Goal: Task Accomplishment & Management: Manage account settings

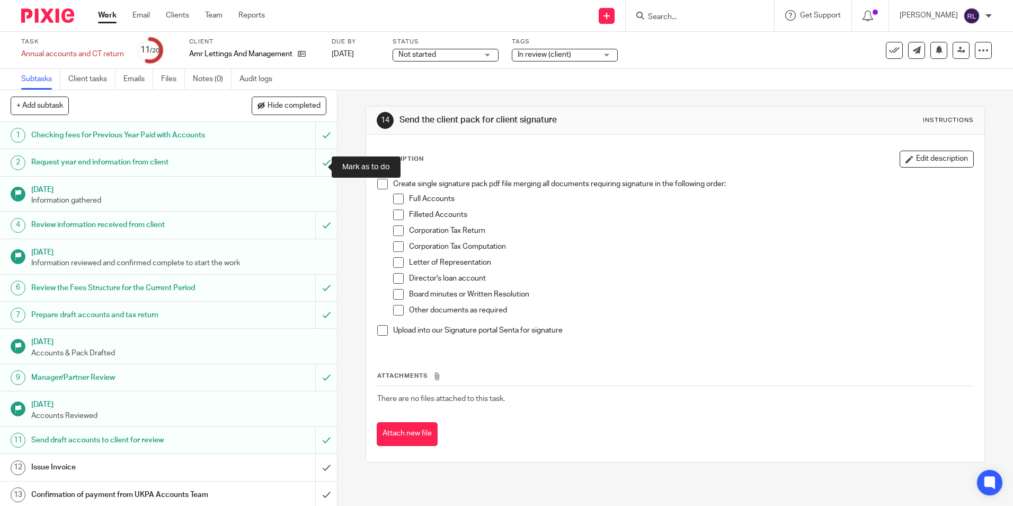
scroll to position [212, 0]
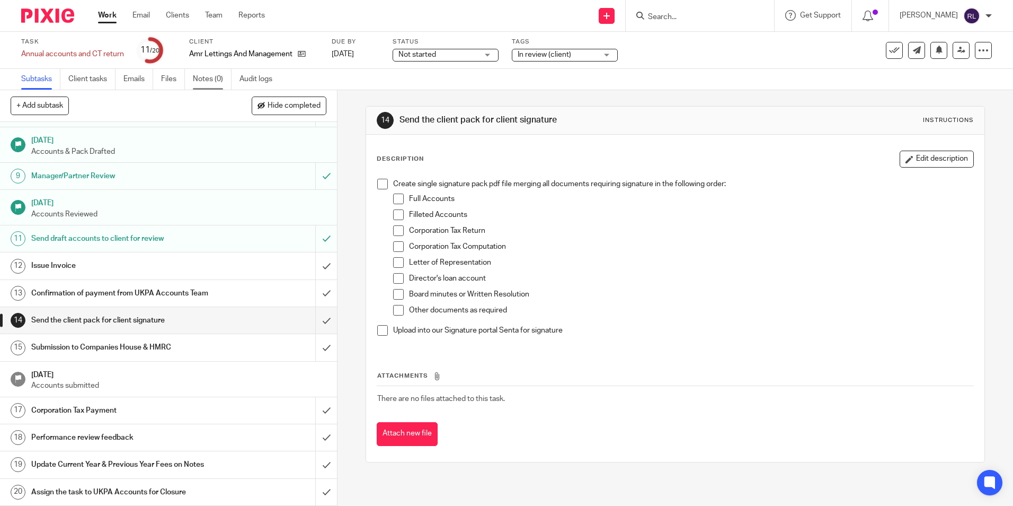
click at [212, 80] on link "Notes (0)" at bounding box center [212, 79] width 39 height 21
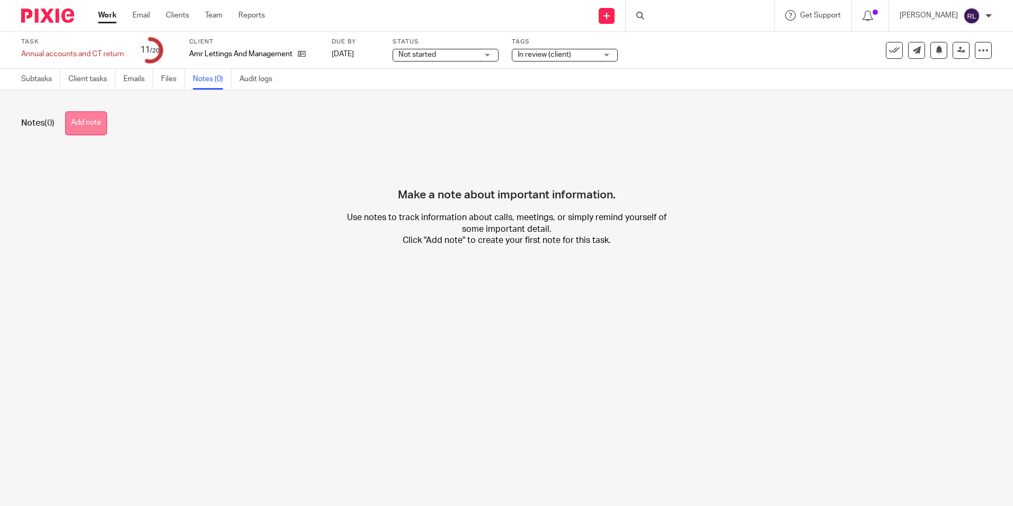
click at [100, 127] on button "Add note" at bounding box center [86, 123] width 42 height 24
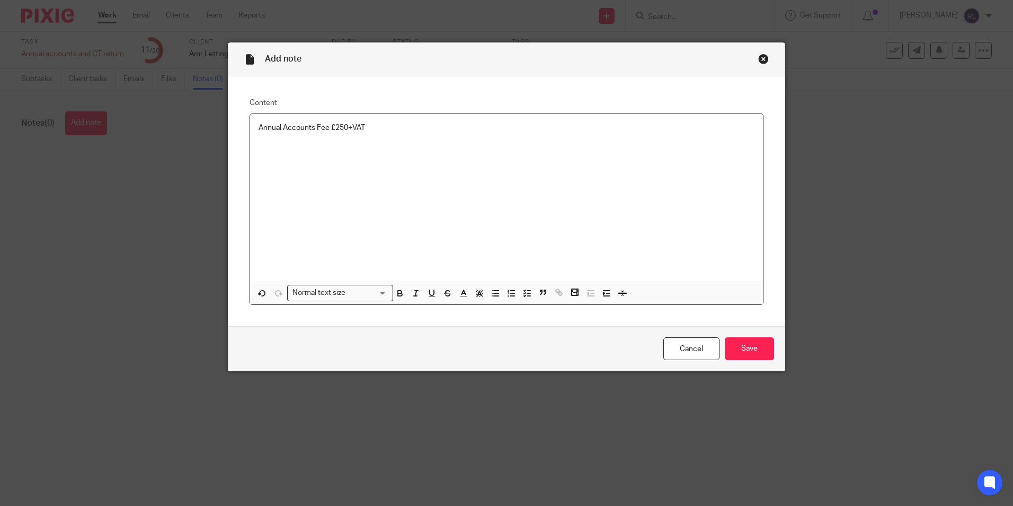
click at [370, 130] on p "Annual Accounts Fee £250+VAT" at bounding box center [507, 127] width 496 height 11
click at [355, 130] on p "Annual Accounts Fee £250+VAT" at bounding box center [507, 127] width 496 height 11
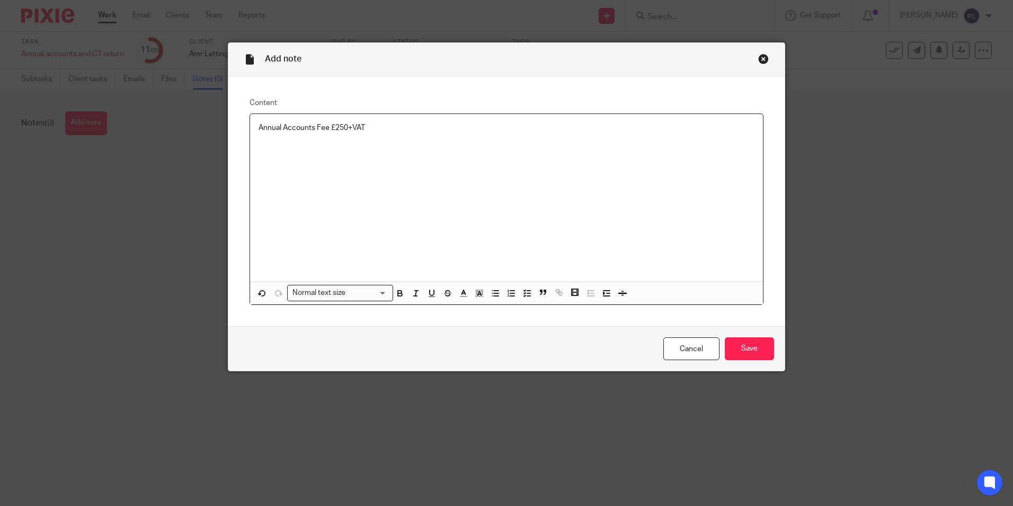
click at [356, 127] on p "Annual Accounts Fee £250+VAT" at bounding box center [507, 127] width 496 height 11
click at [363, 132] on p "Annual Accounts Fee £250+VAT" at bounding box center [507, 127] width 496 height 11
click at [349, 128] on p "Annual Accounts Fee £250+VAT" at bounding box center [507, 127] width 496 height 11
click at [351, 127] on p "Annual Accounts Fee £250+VAT" at bounding box center [507, 127] width 496 height 11
click at [357, 126] on p "Annual Accounts Fee £250+VAT" at bounding box center [507, 127] width 496 height 11
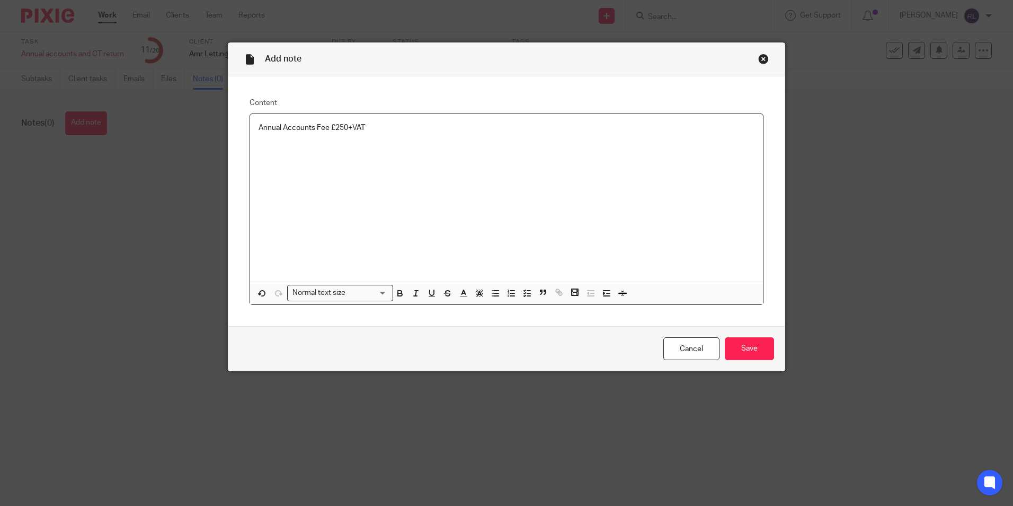
click at [364, 128] on p "Annual Accounts Fee £250+VAT" at bounding box center [507, 127] width 496 height 11
click at [349, 127] on p "Annual Accounts Fee £250+VAT" at bounding box center [507, 127] width 496 height 11
click at [354, 127] on p "Annual Accounts Fee £250+VAT" at bounding box center [507, 127] width 496 height 11
click at [357, 127] on p "Annual Accounts Fee £250+VAT" at bounding box center [507, 127] width 496 height 11
click at [360, 127] on p "Annual Accounts Fee £250+VAT" at bounding box center [507, 127] width 496 height 11
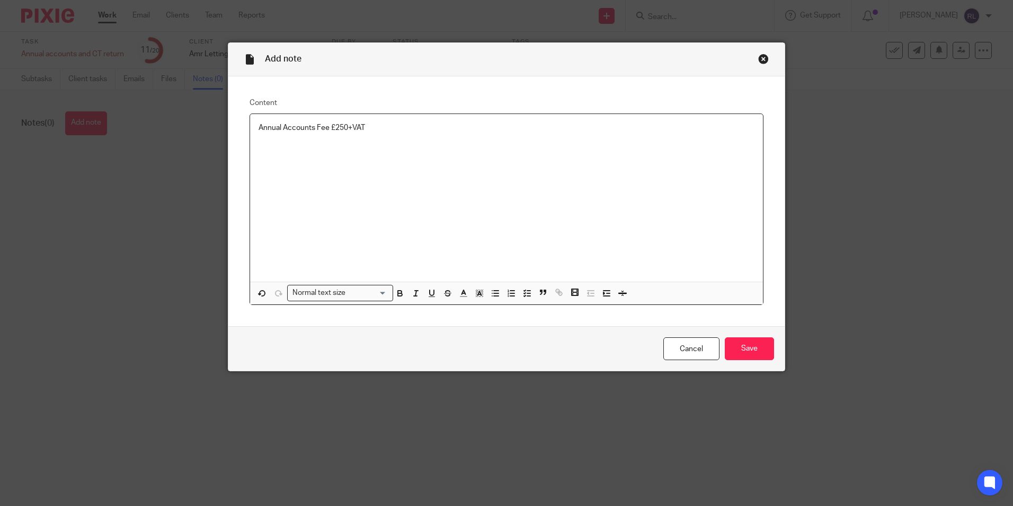
click at [348, 126] on p "Annual Accounts Fee £250+VAT" at bounding box center [507, 127] width 496 height 11
click at [352, 127] on p "Annual Accounts Fee £250+VAT" at bounding box center [507, 127] width 496 height 11
click at [357, 127] on p "Annual Accounts Fee £250+VAT" at bounding box center [507, 127] width 496 height 11
click at [361, 127] on p "Annual Accounts Fee £250+VAT" at bounding box center [507, 127] width 496 height 11
click at [383, 127] on p "Annual Accounts Fee £250+VAT" at bounding box center [507, 127] width 496 height 11
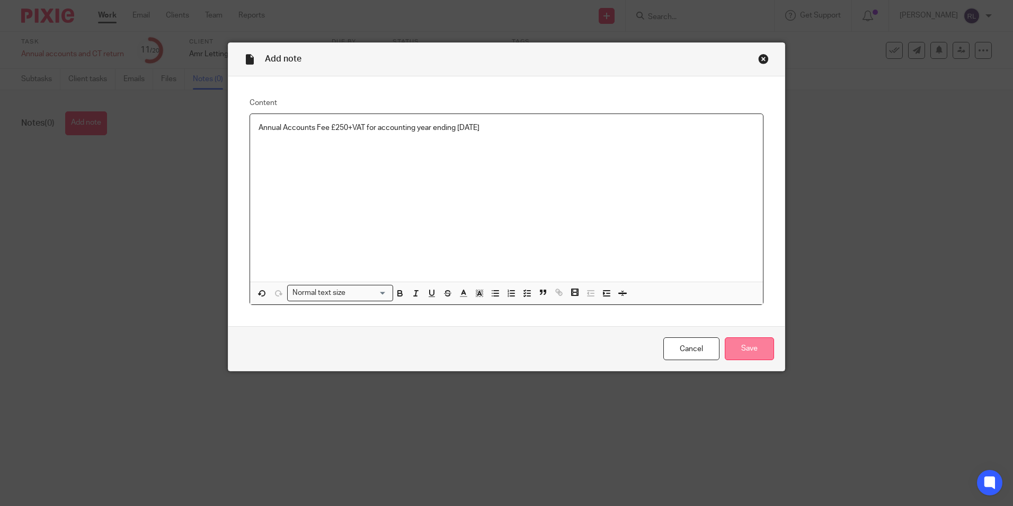
click at [752, 356] on input "Save" at bounding box center [749, 348] width 49 height 23
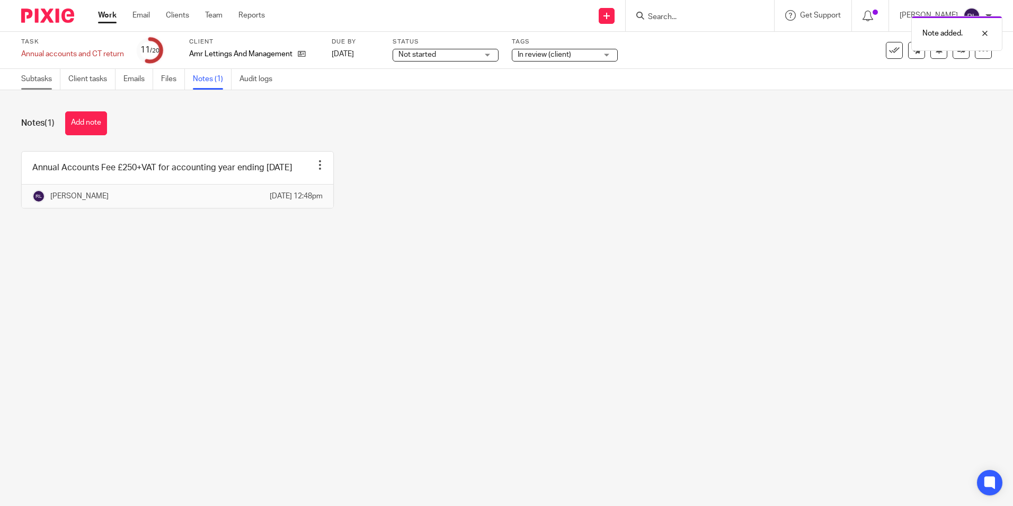
click at [53, 80] on link "Subtasks" at bounding box center [40, 79] width 39 height 21
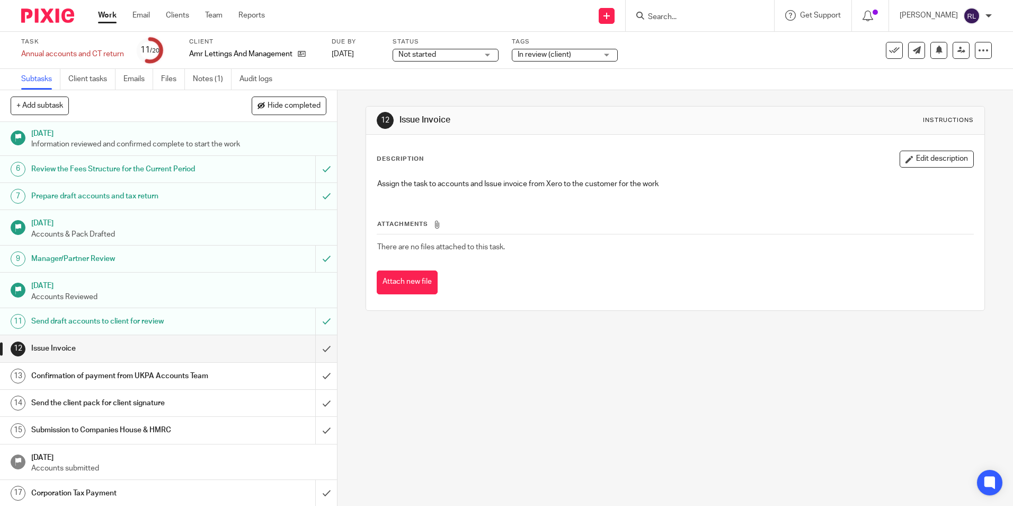
scroll to position [212, 0]
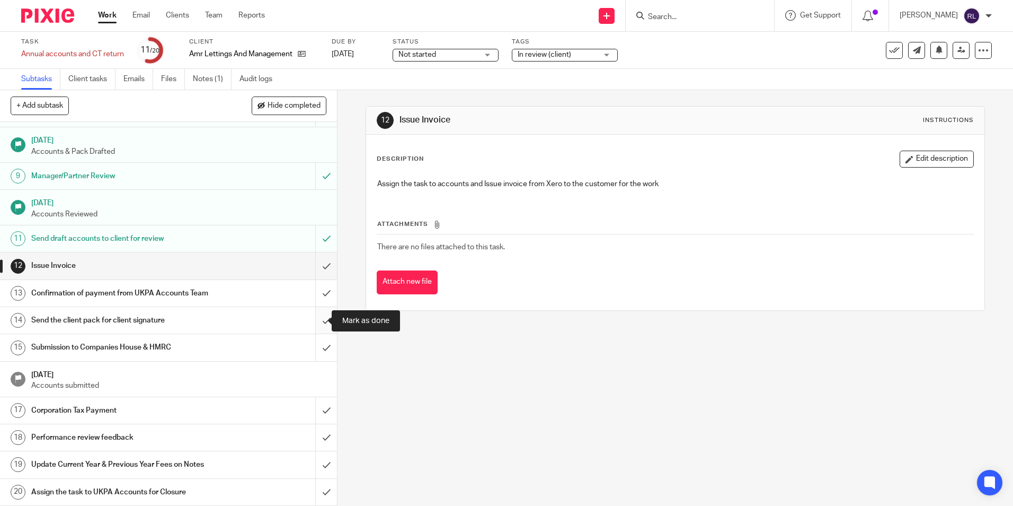
click at [314, 321] on input "submit" at bounding box center [168, 320] width 337 height 27
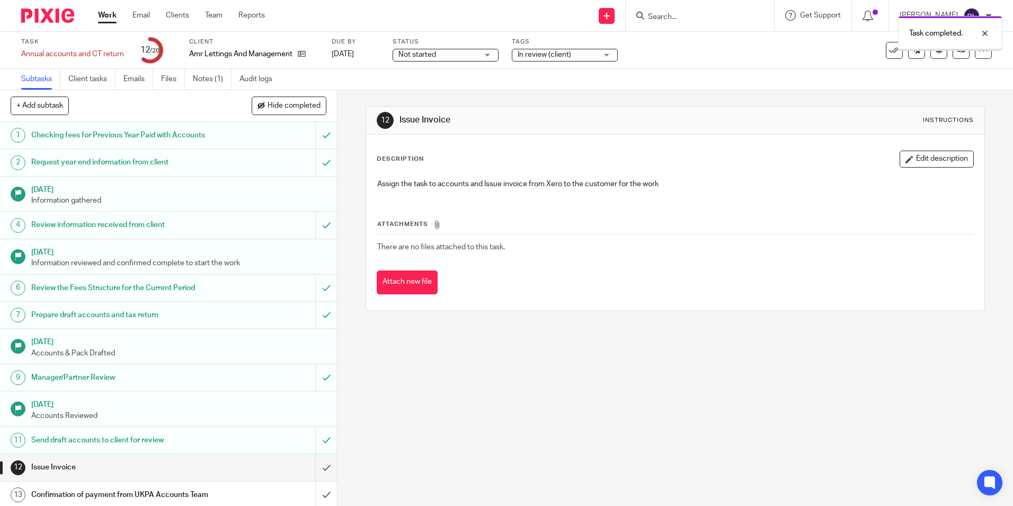
scroll to position [212, 0]
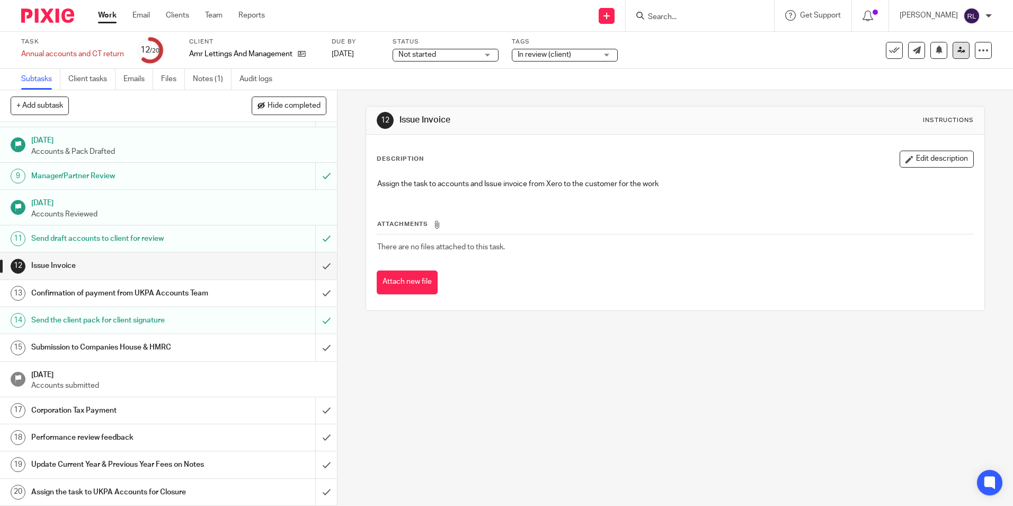
click at [958, 52] on icon at bounding box center [962, 50] width 8 height 8
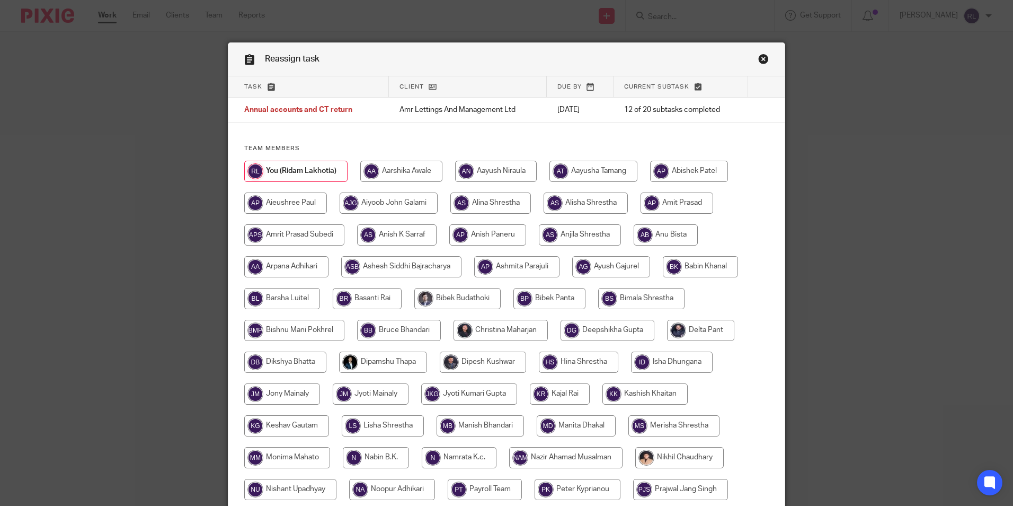
scroll to position [315, 0]
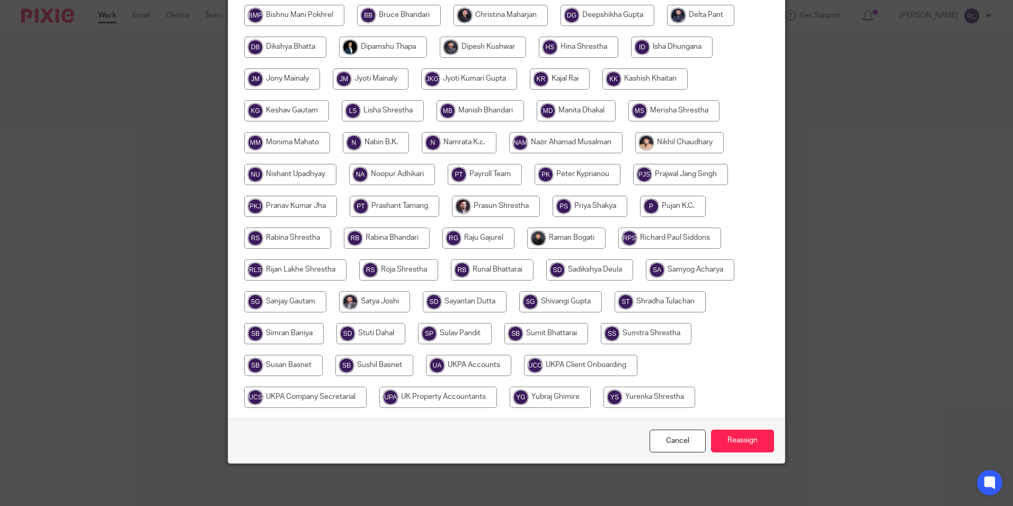
click at [477, 366] on input "radio" at bounding box center [468, 365] width 85 height 21
radio input "true"
click at [742, 445] on input "Reassign" at bounding box center [742, 440] width 63 height 23
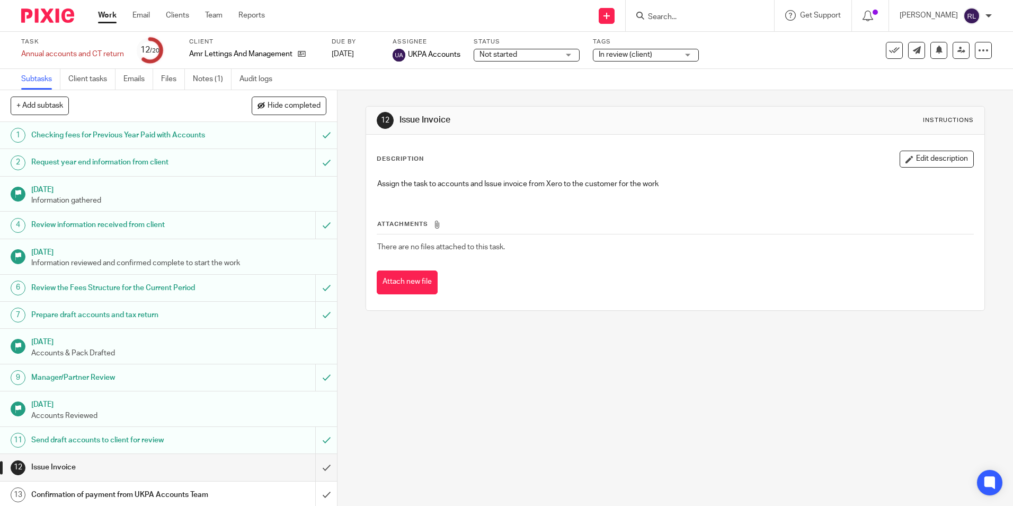
click at [101, 15] on link "Work" at bounding box center [107, 15] width 19 height 11
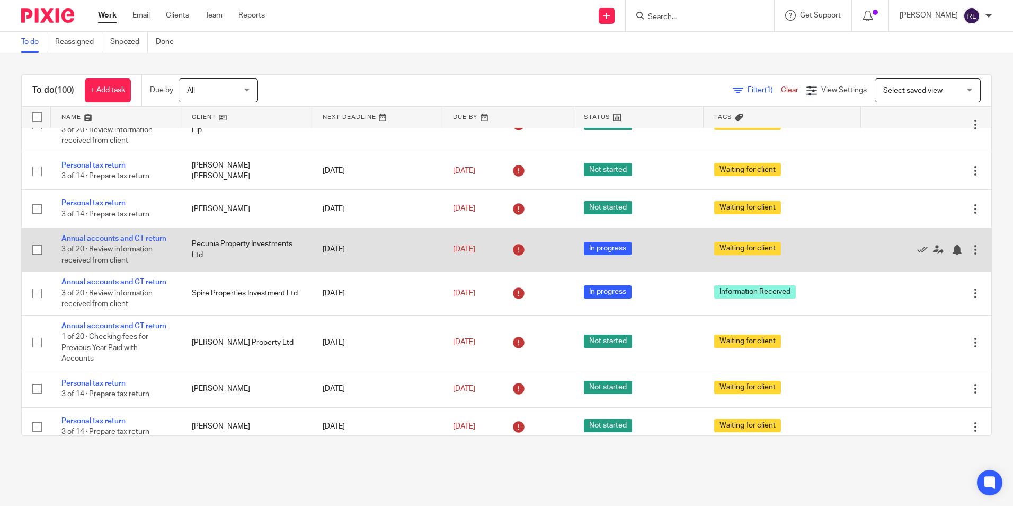
scroll to position [1113, 0]
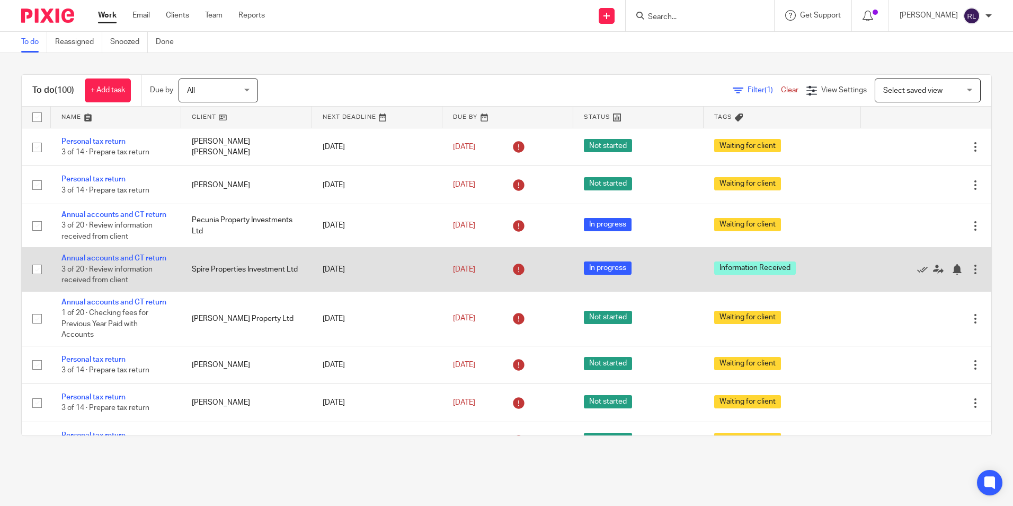
click at [346, 286] on td "10 Jun 2025" at bounding box center [377, 269] width 130 height 43
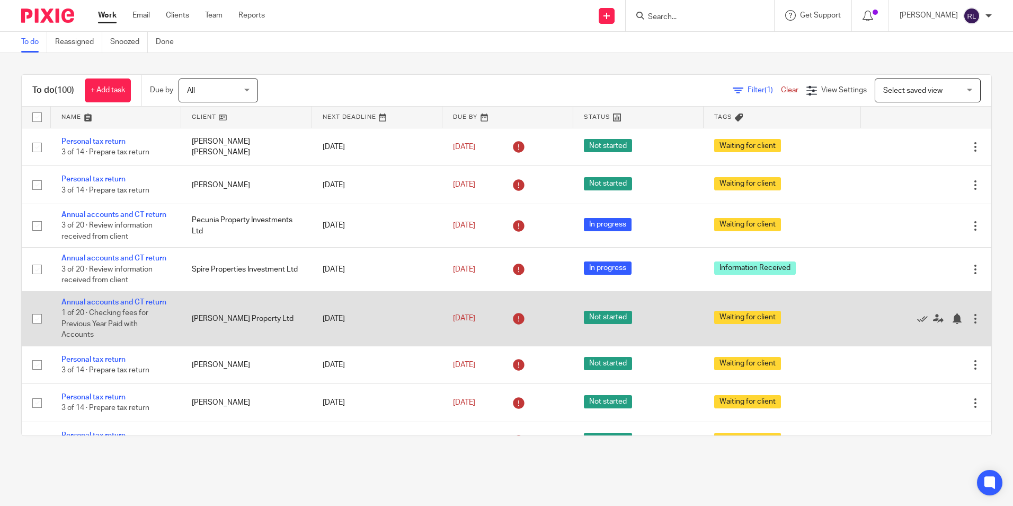
click at [356, 311] on td "20 May 2025" at bounding box center [377, 318] width 130 height 55
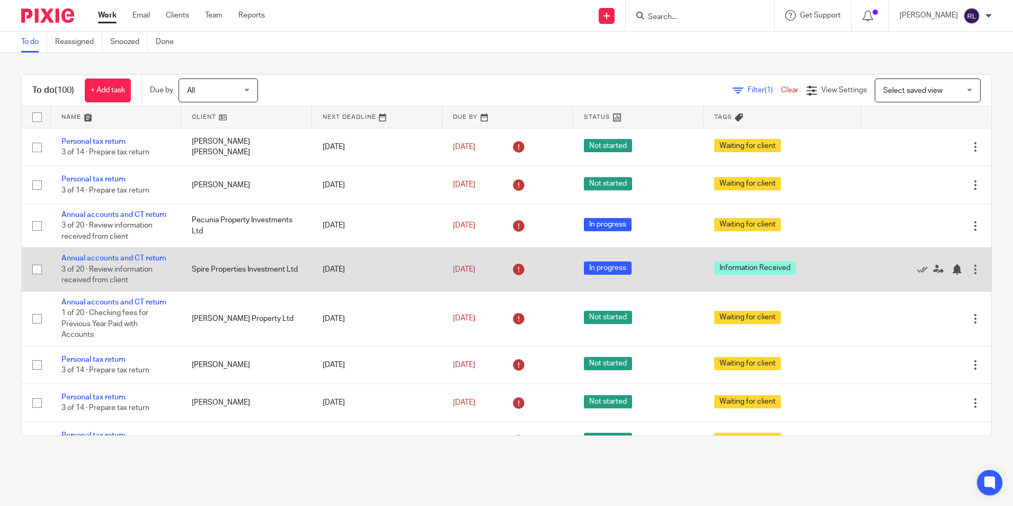
click at [366, 277] on td "10 Jun 2025" at bounding box center [377, 269] width 130 height 43
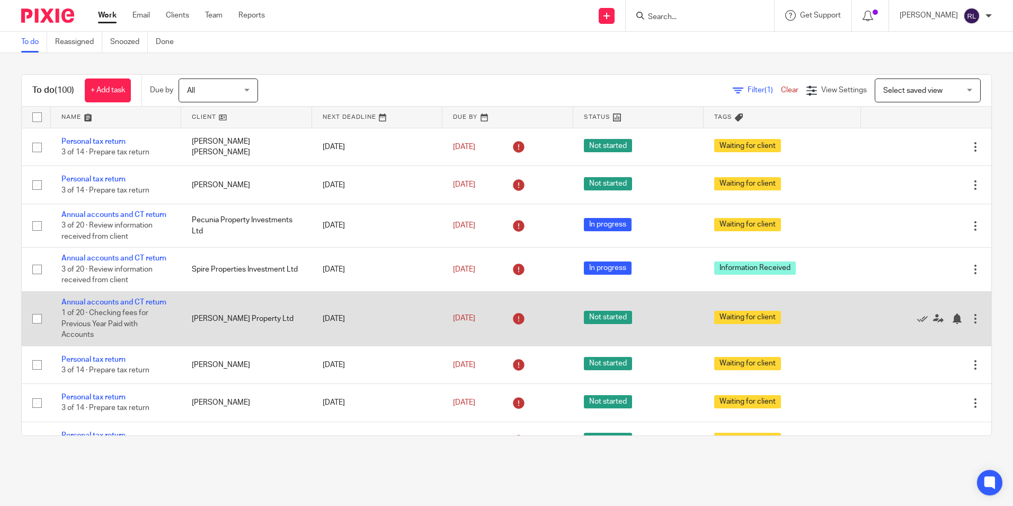
click at [363, 312] on td "20 May 2025" at bounding box center [377, 318] width 130 height 55
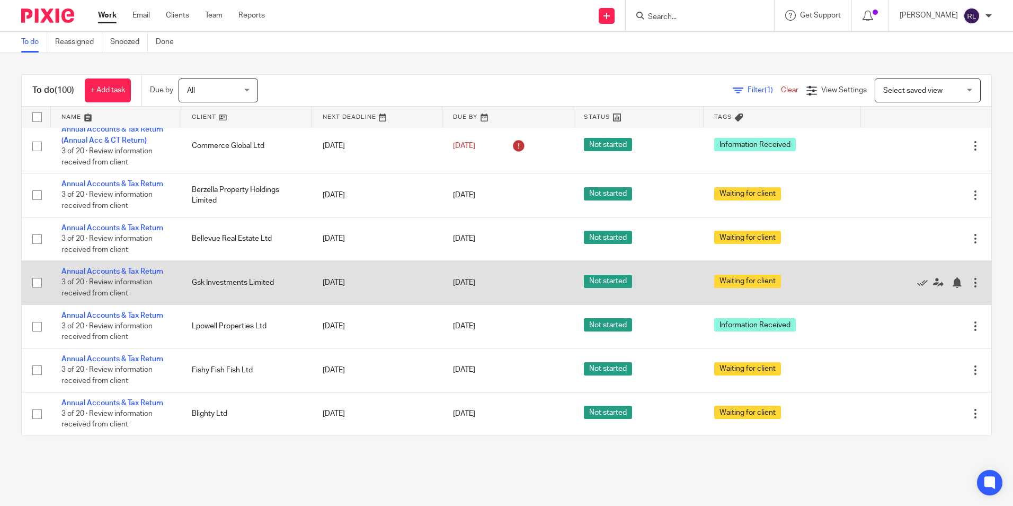
scroll to position [1629, 0]
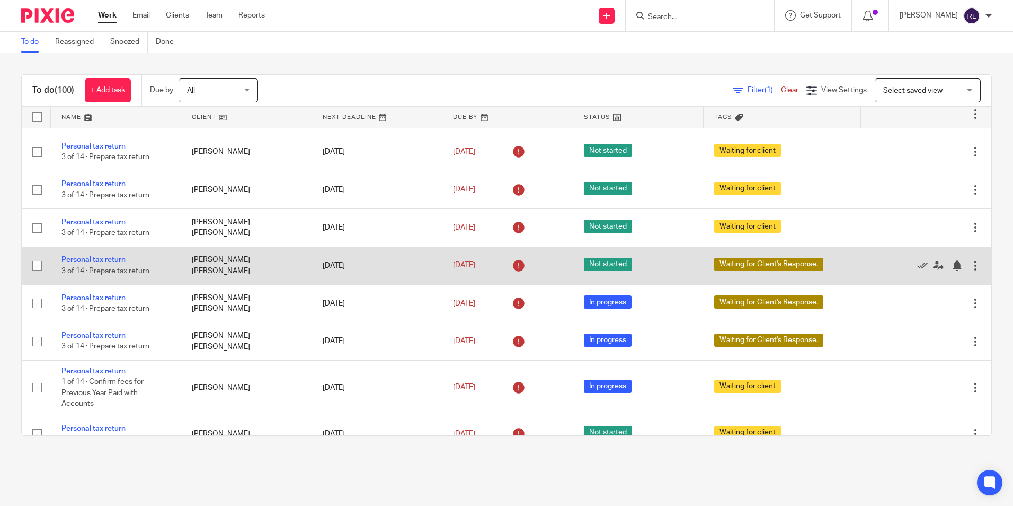
click at [115, 262] on link "Personal tax return" at bounding box center [93, 259] width 64 height 7
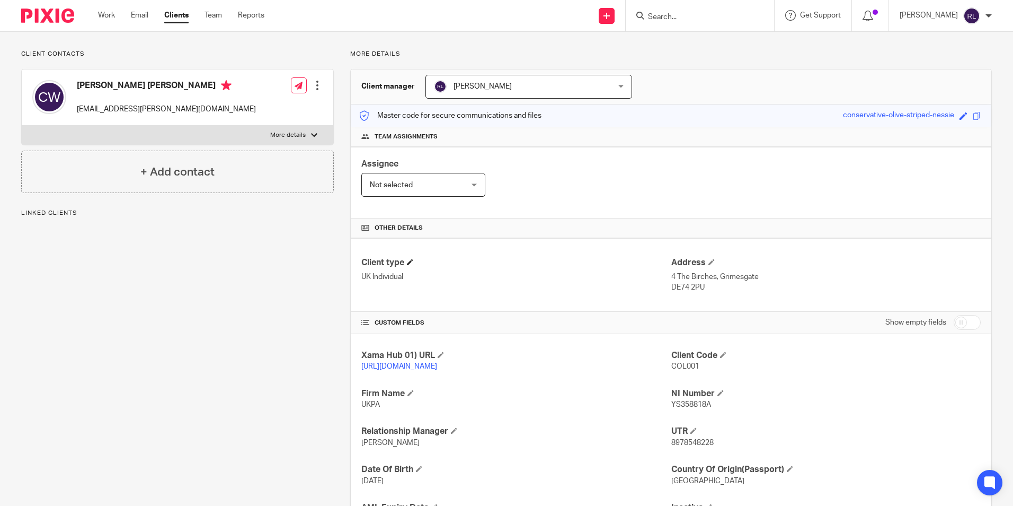
scroll to position [168, 0]
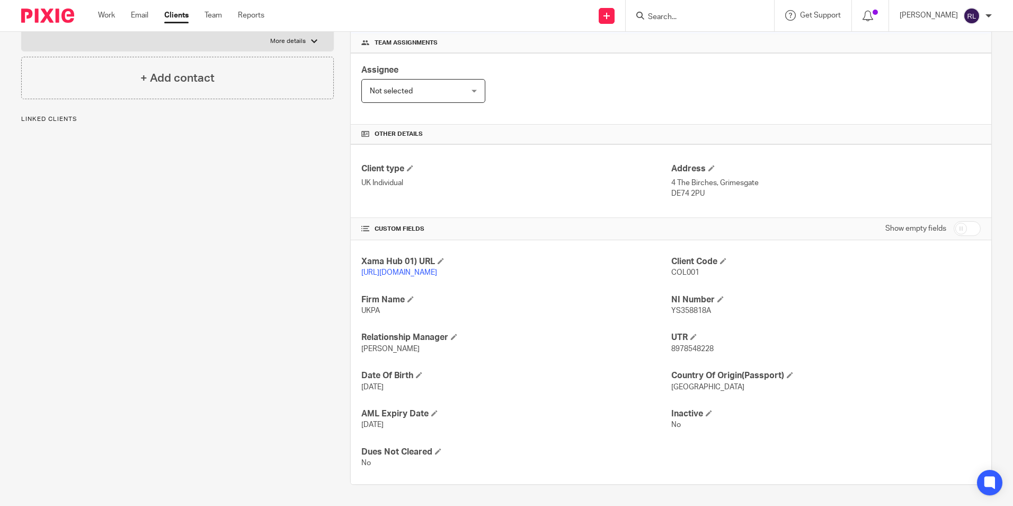
click at [673, 349] on span "8978548228" at bounding box center [693, 348] width 42 height 7
copy span "8978548228"
